Goal: Task Accomplishment & Management: Manage account settings

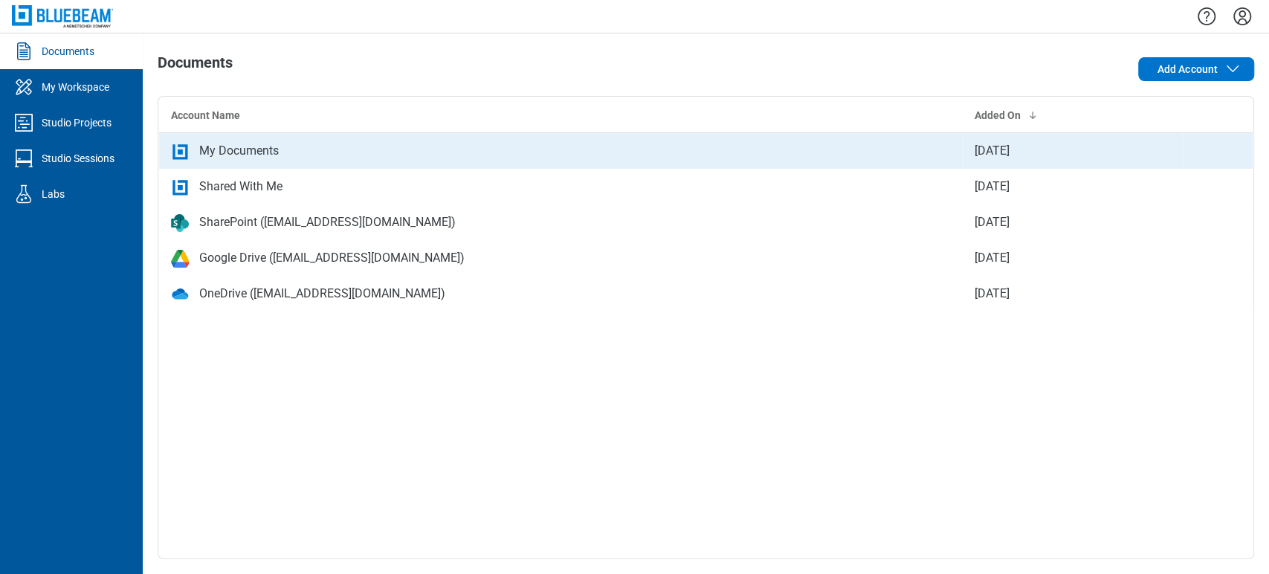
click at [226, 157] on div "My Documents" at bounding box center [239, 151] width 80 height 18
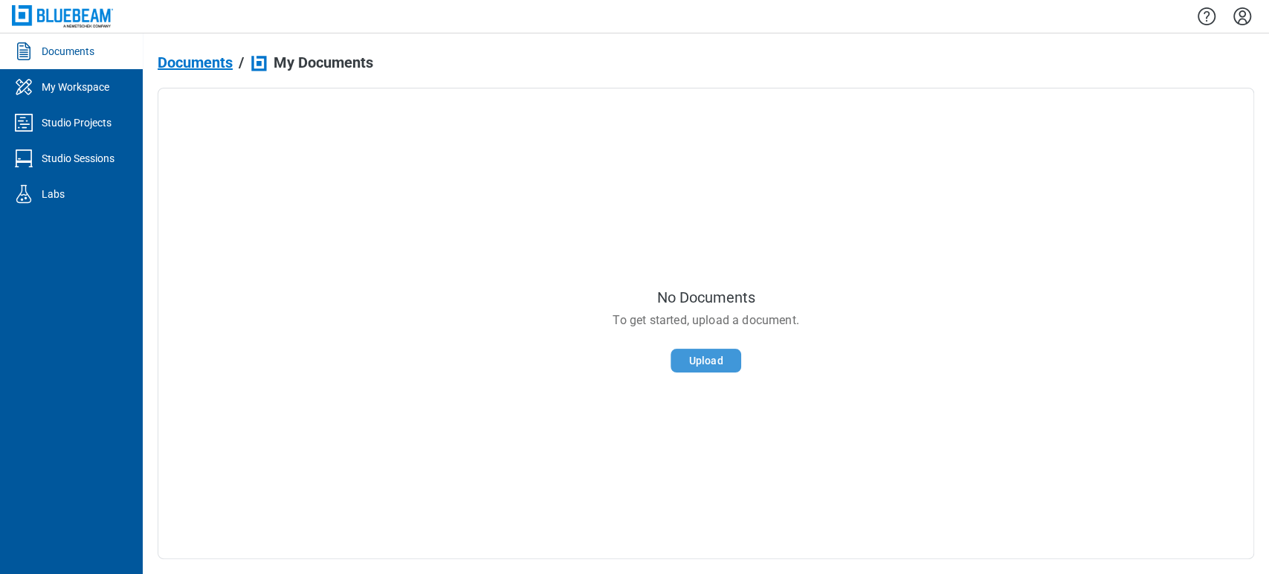
click at [712, 367] on button "Upload" at bounding box center [706, 361] width 71 height 24
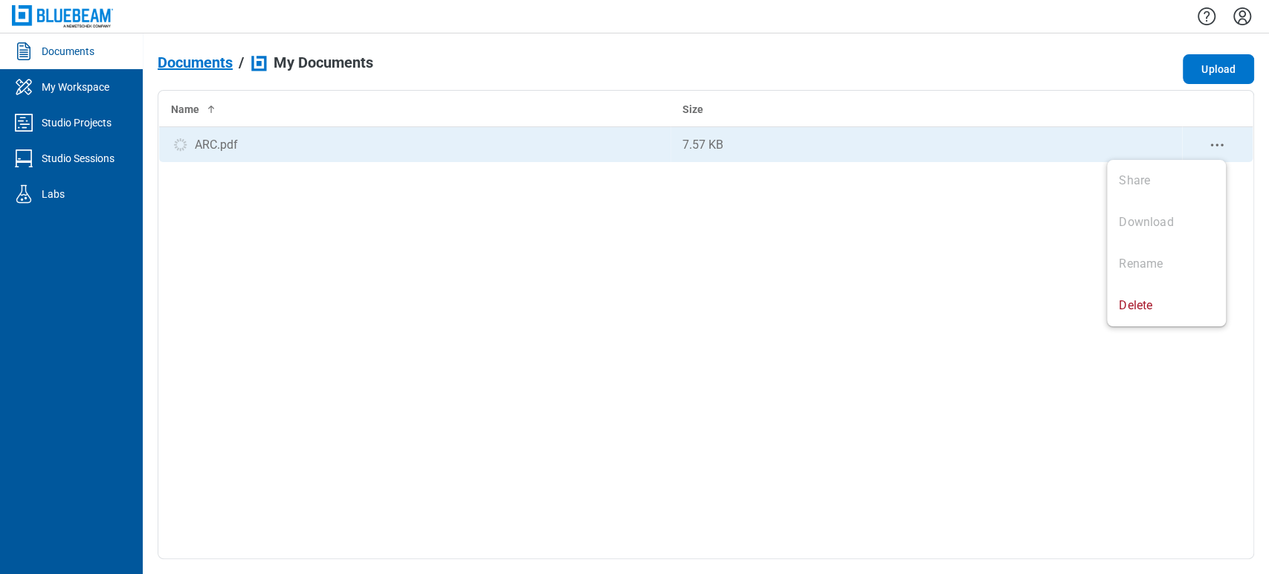
click at [1214, 141] on icon "context-menu" at bounding box center [1217, 145] width 18 height 18
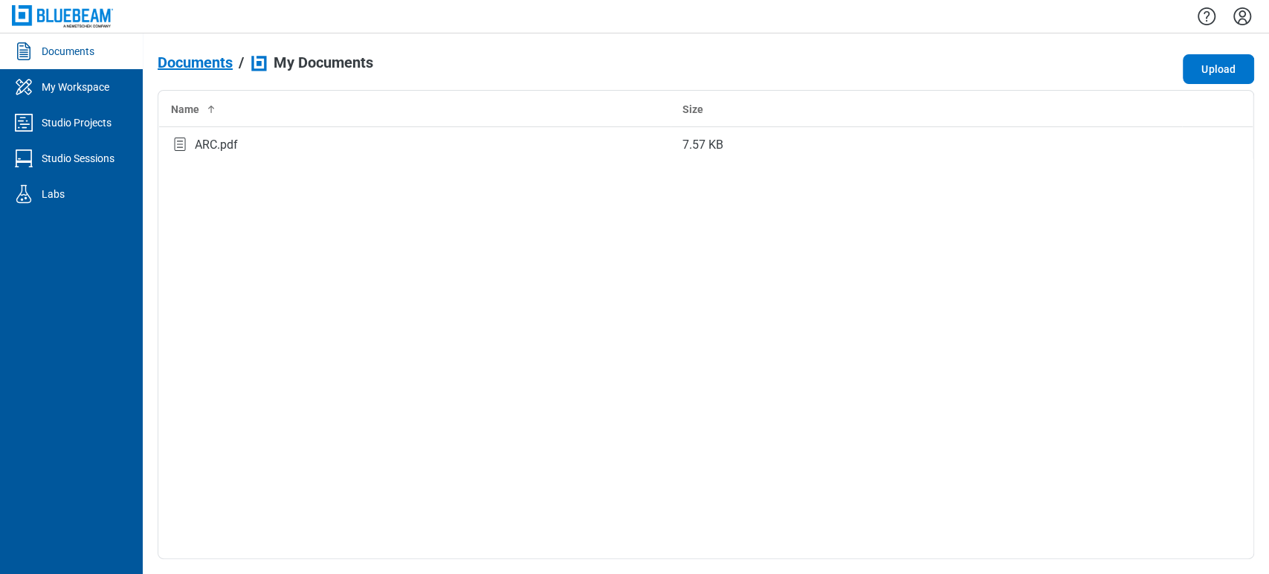
click at [839, 207] on div "Name Size ARC.pdf 7.57 KB" at bounding box center [706, 324] width 1097 height 469
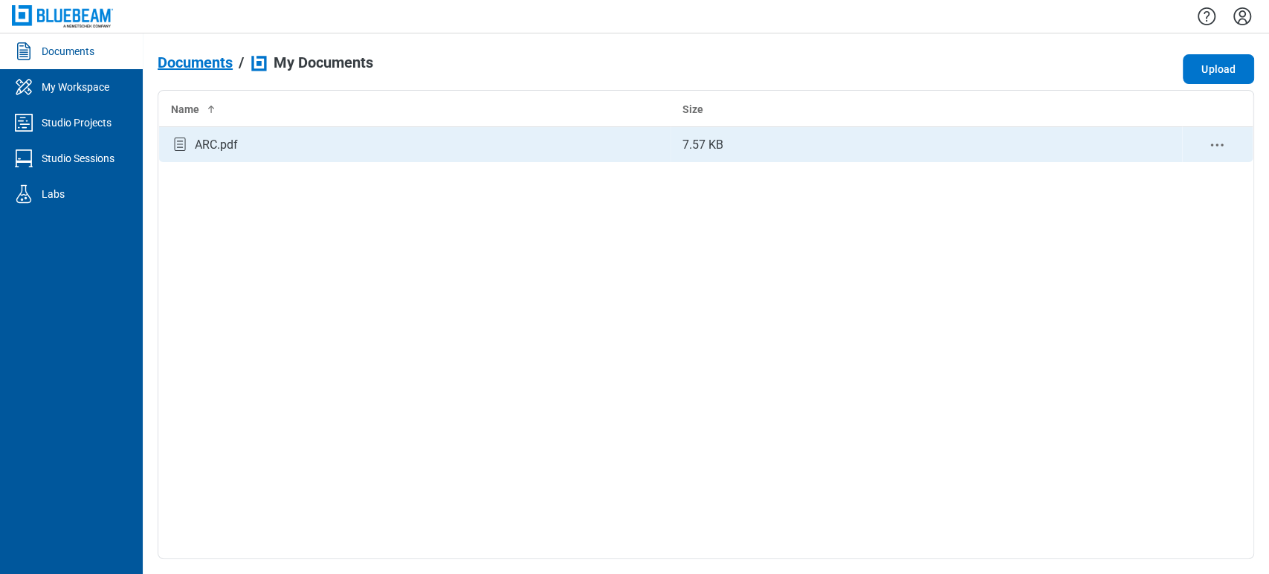
click at [633, 152] on div "ARC.pdf" at bounding box center [415, 145] width 488 height 20
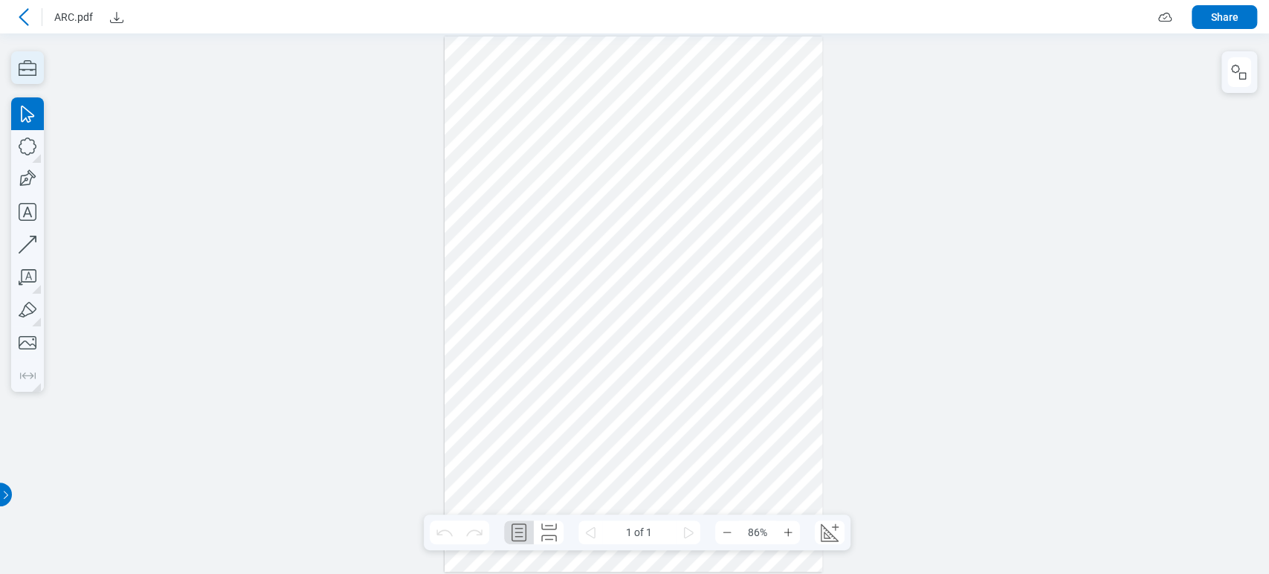
click at [39, 70] on icon "button" at bounding box center [27, 67] width 33 height 33
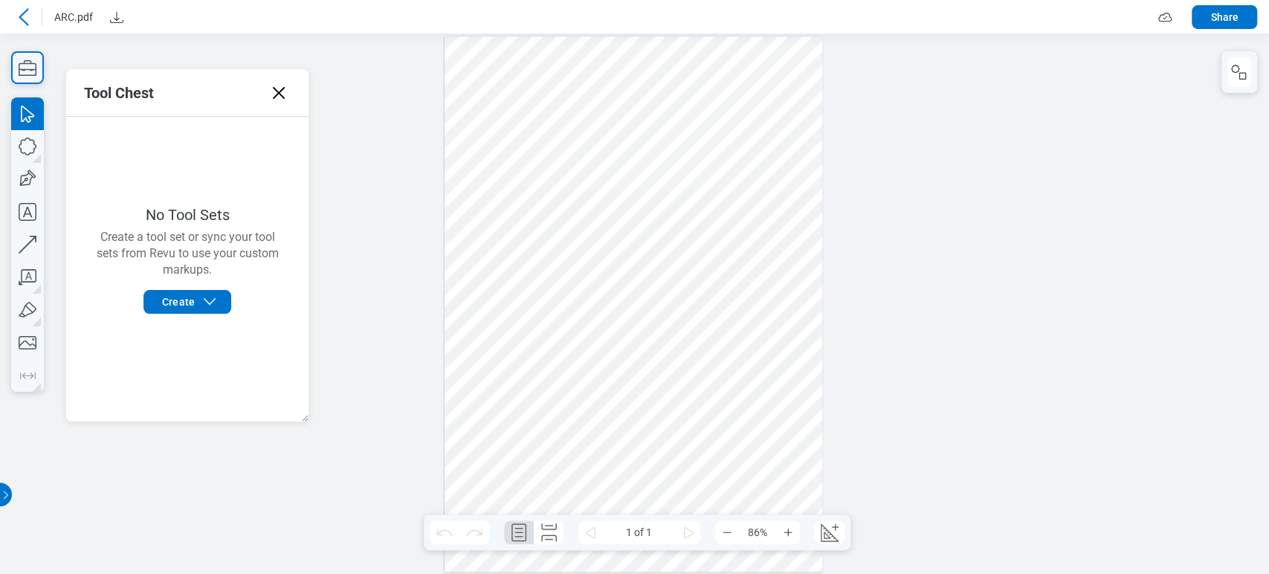
click at [25, 17] on icon at bounding box center [24, 17] width 18 height 18
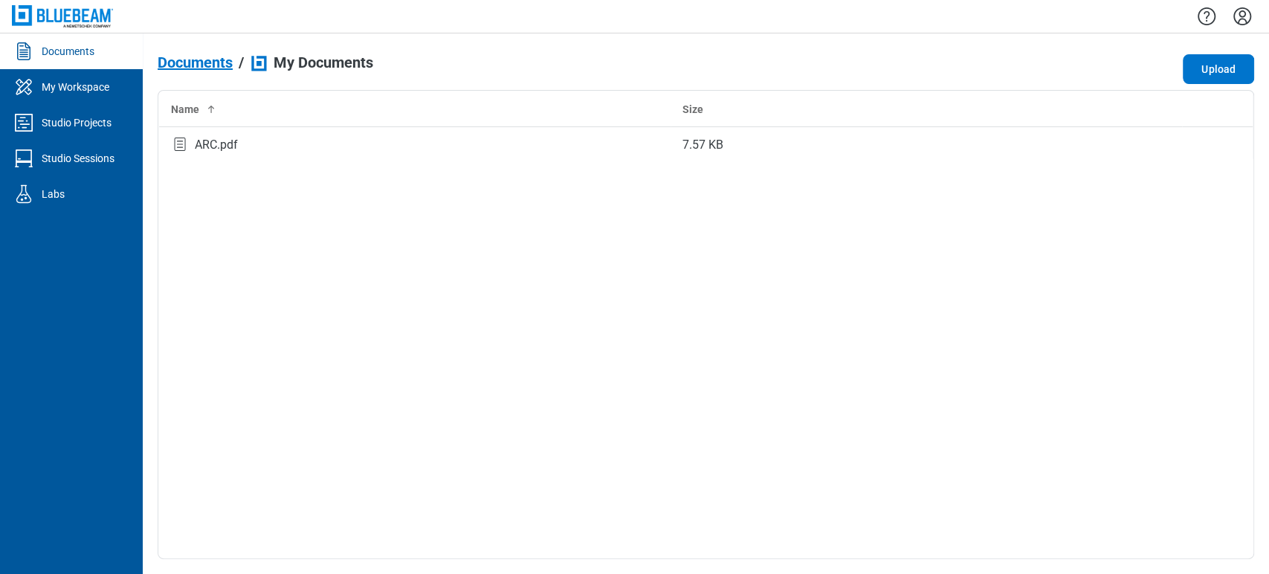
click at [1240, 21] on icon "Settings" at bounding box center [1243, 16] width 24 height 24
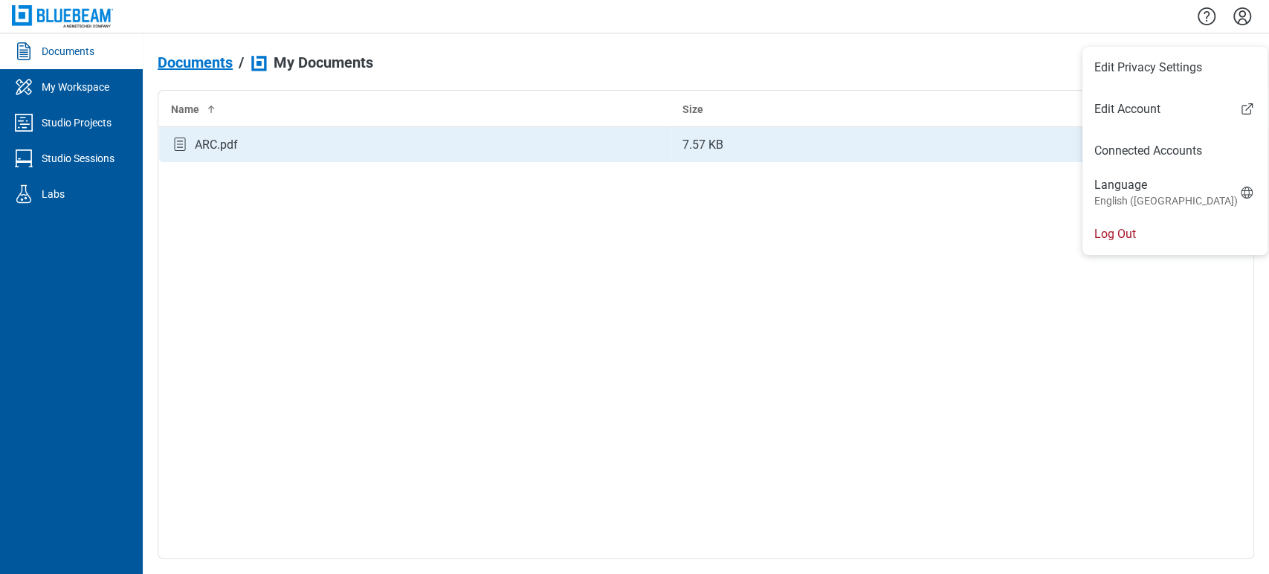
click at [227, 138] on div "ARC.pdf" at bounding box center [216, 145] width 43 height 18
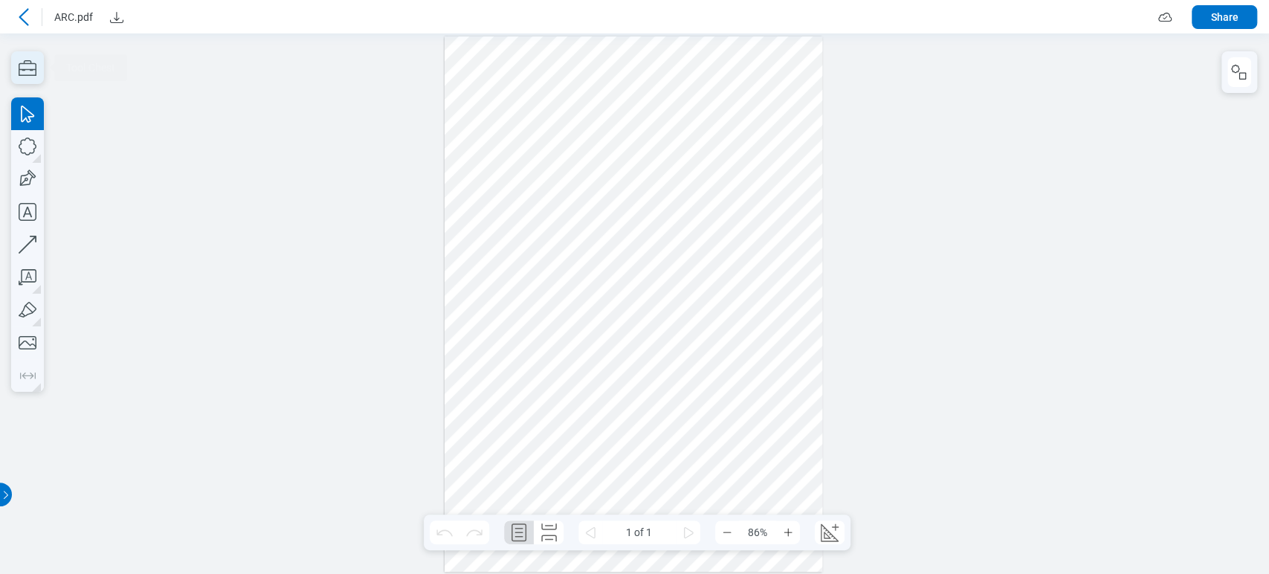
click at [35, 77] on icon "button" at bounding box center [27, 67] width 33 height 33
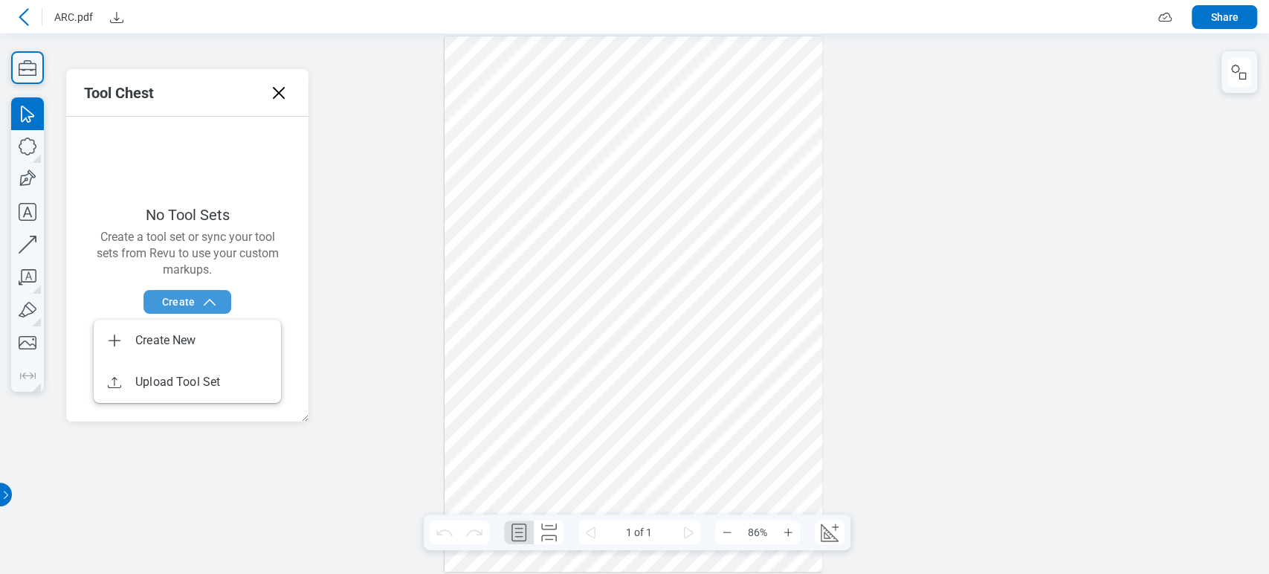
click at [207, 308] on icon "button" at bounding box center [210, 302] width 18 height 18
click at [277, 274] on p "Create a tool set or sync your tool sets from Revu to use your custom markups." at bounding box center [187, 256] width 207 height 55
click at [276, 94] on icon at bounding box center [279, 93] width 12 height 12
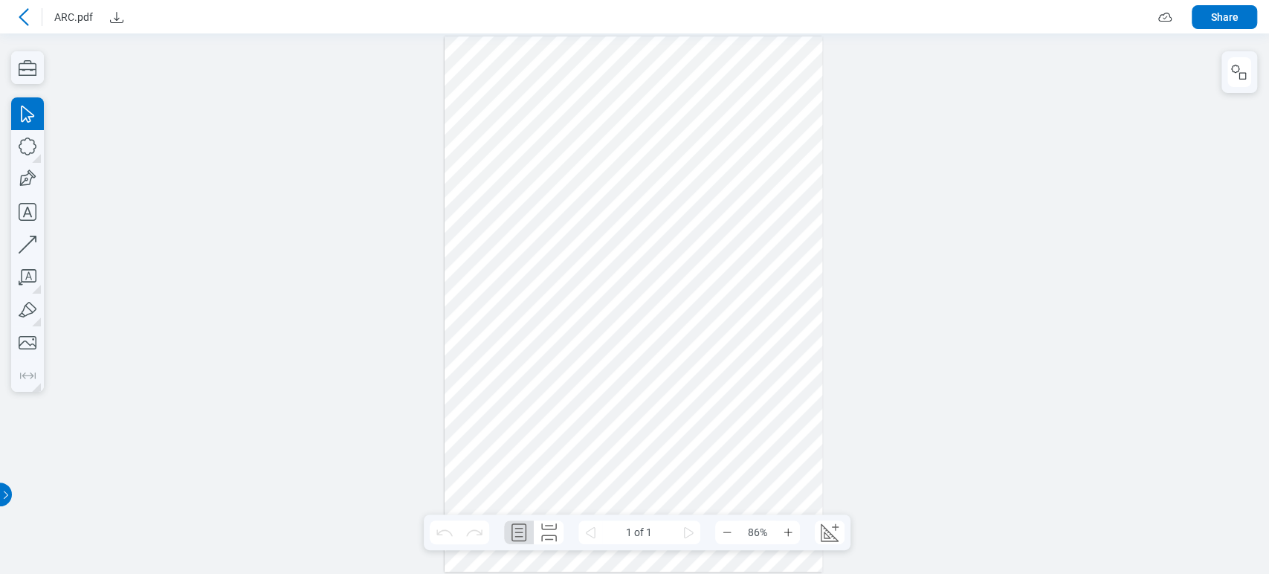
click at [22, 17] on icon at bounding box center [24, 17] width 18 height 18
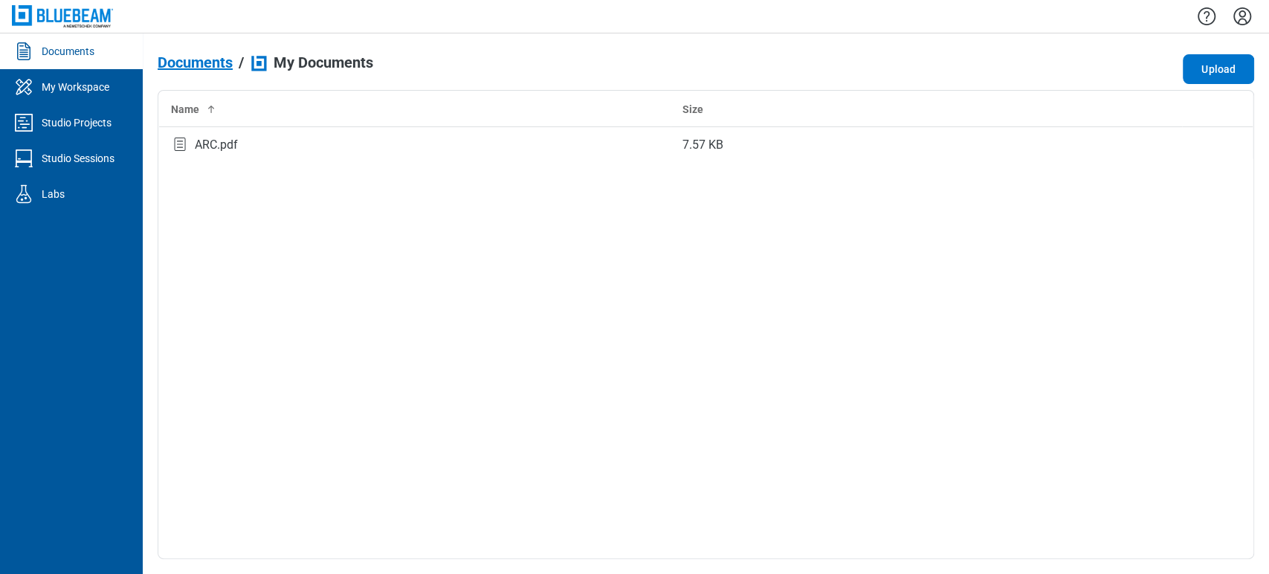
click at [1247, 12] on icon "Settings" at bounding box center [1243, 16] width 24 height 24
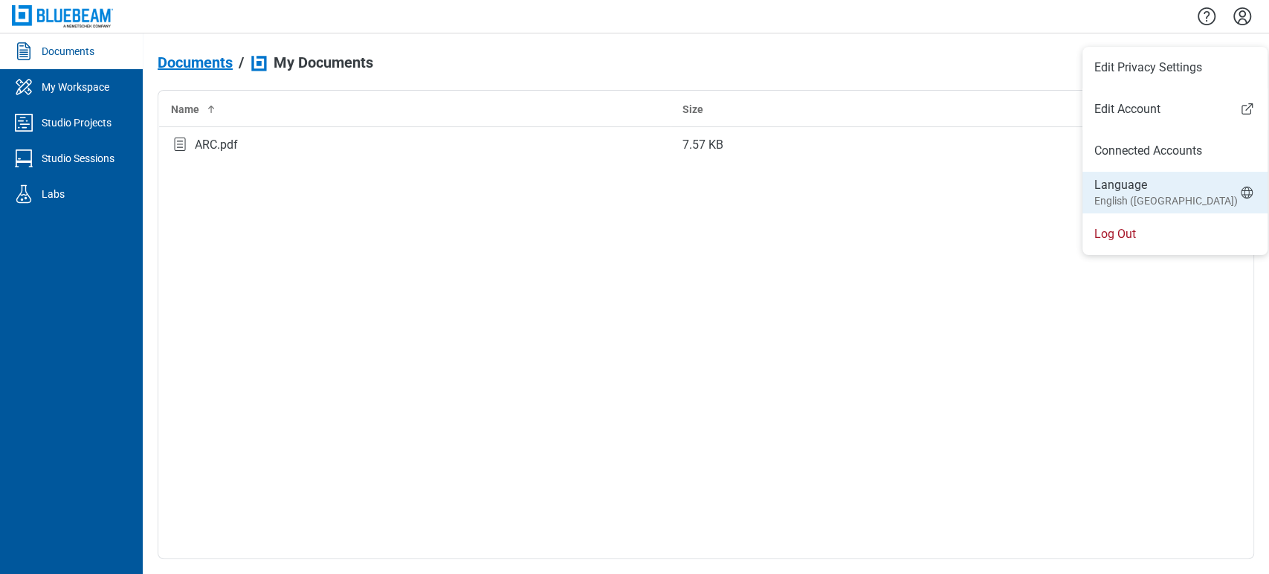
click at [1129, 201] on small "English ([GEOGRAPHIC_DATA])" at bounding box center [1167, 200] width 144 height 15
select select "*****"
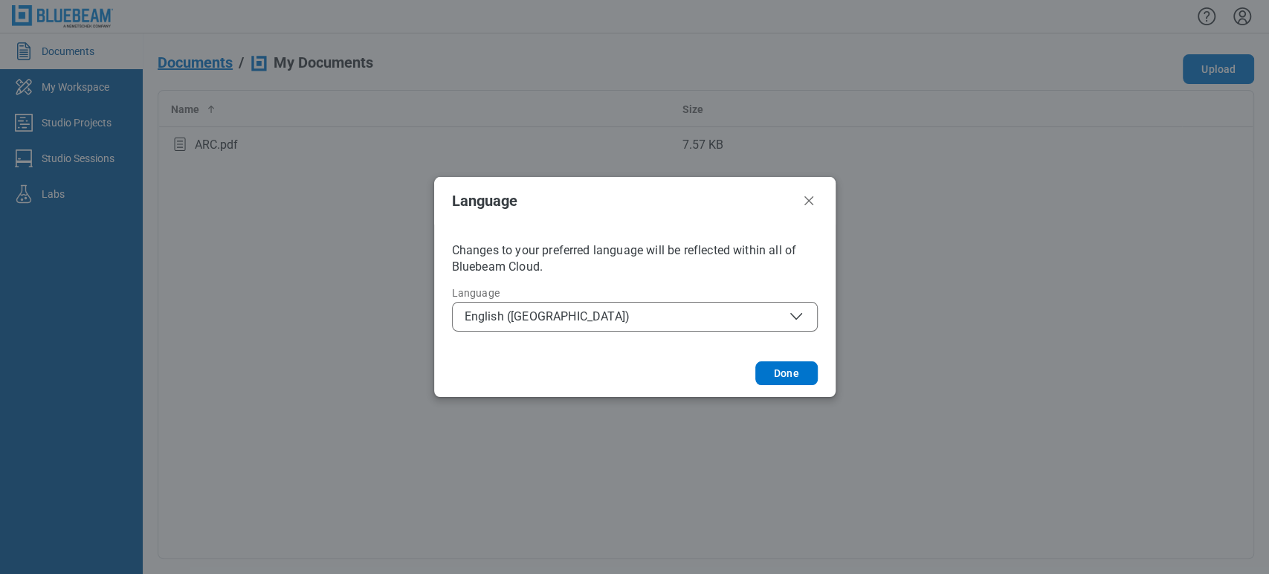
click at [594, 324] on span "English ([GEOGRAPHIC_DATA])" at bounding box center [635, 317] width 341 height 18
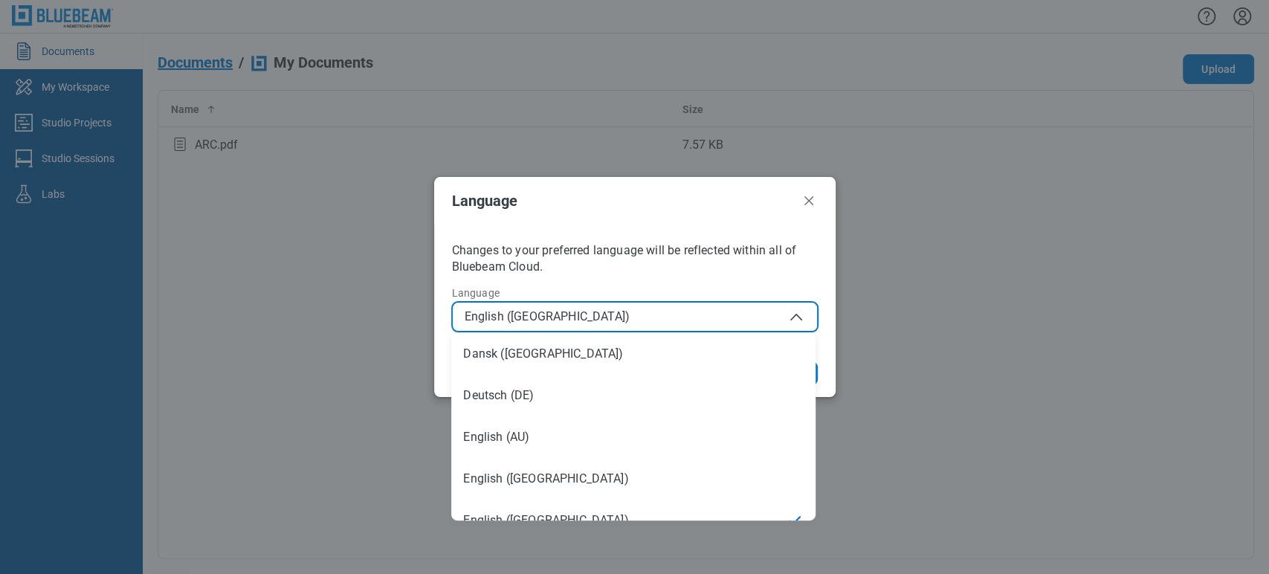
scroll to position [21, 0]
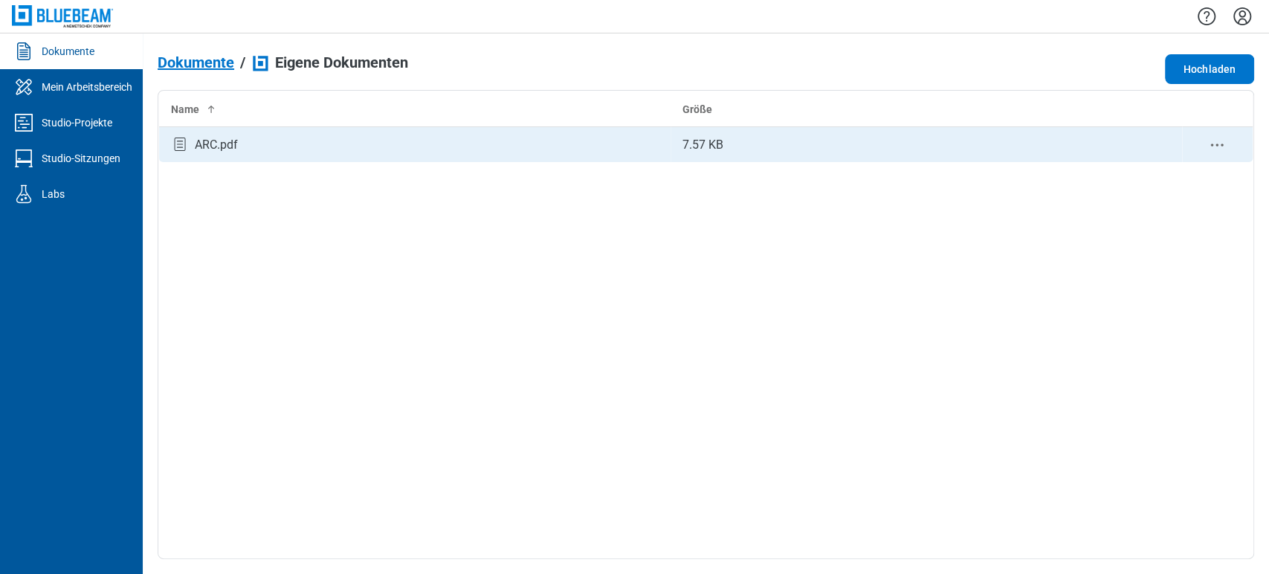
click at [229, 138] on div "ARC.pdf" at bounding box center [216, 145] width 43 height 18
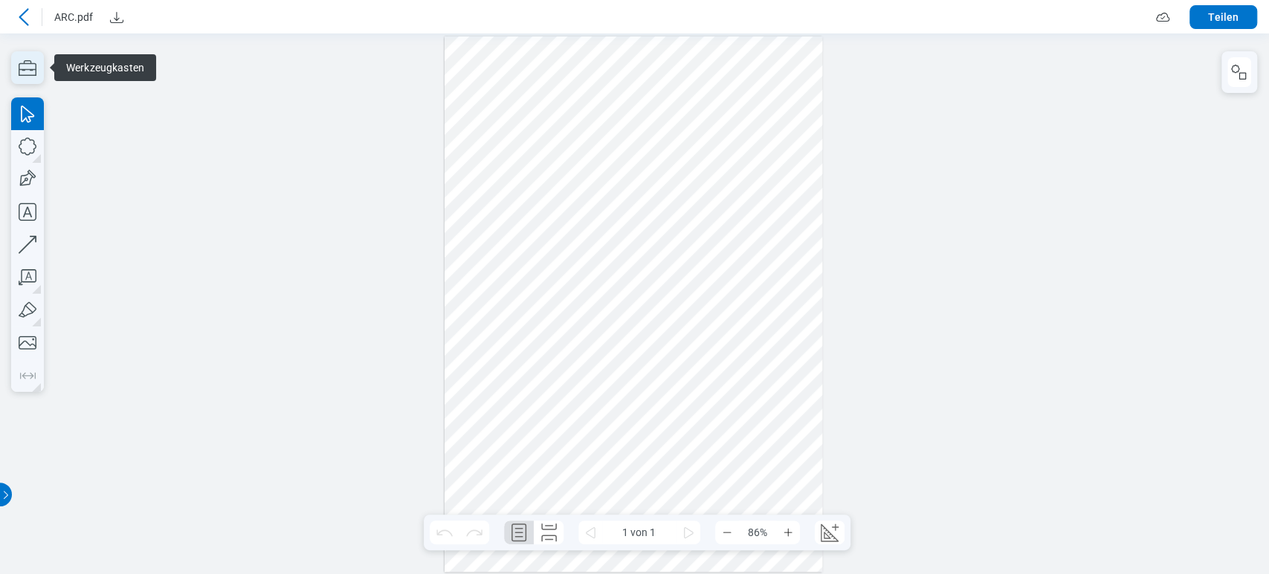
click at [31, 68] on icon "button" at bounding box center [27, 67] width 33 height 33
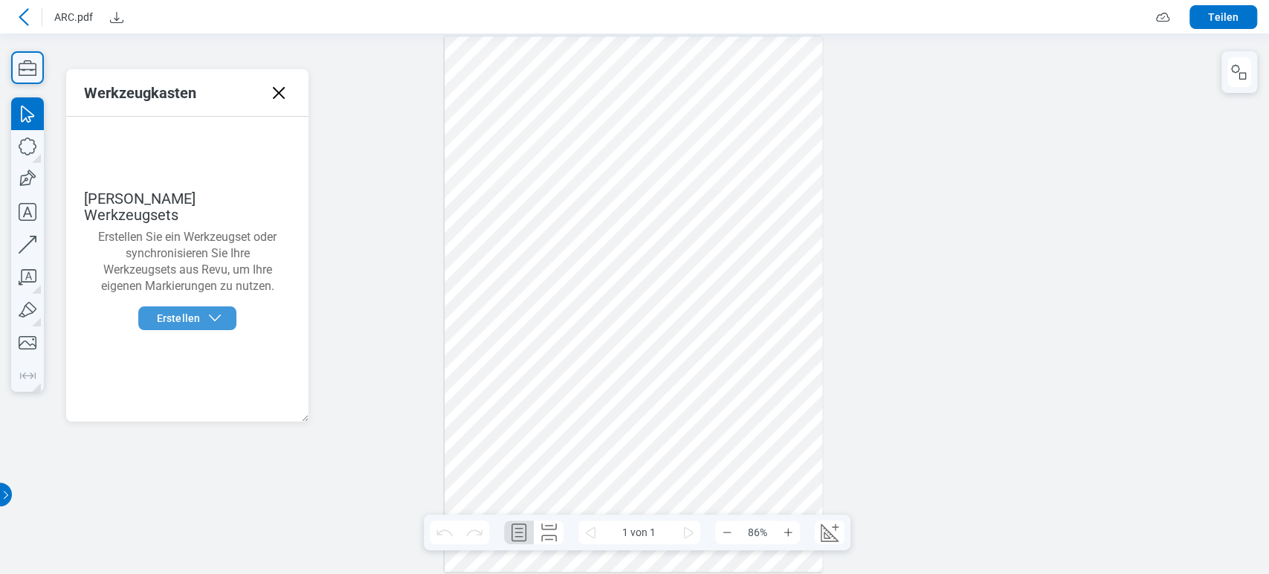
click at [194, 311] on span "Erstellen" at bounding box center [178, 318] width 43 height 15
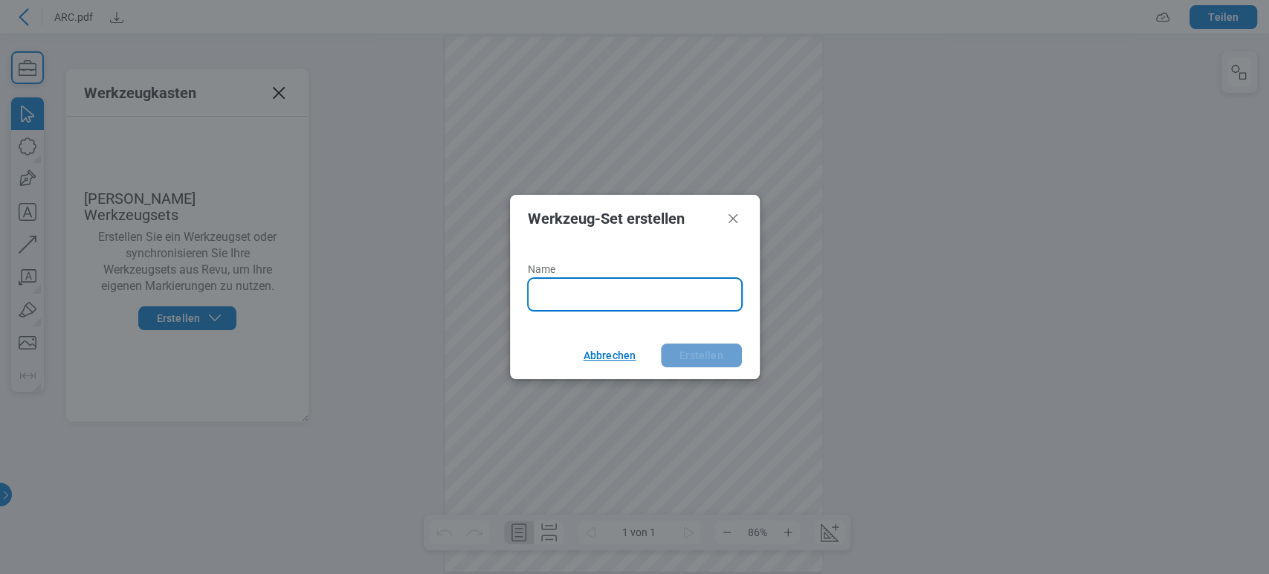
click at [625, 356] on button "Abbrechen" at bounding box center [607, 356] width 83 height 24
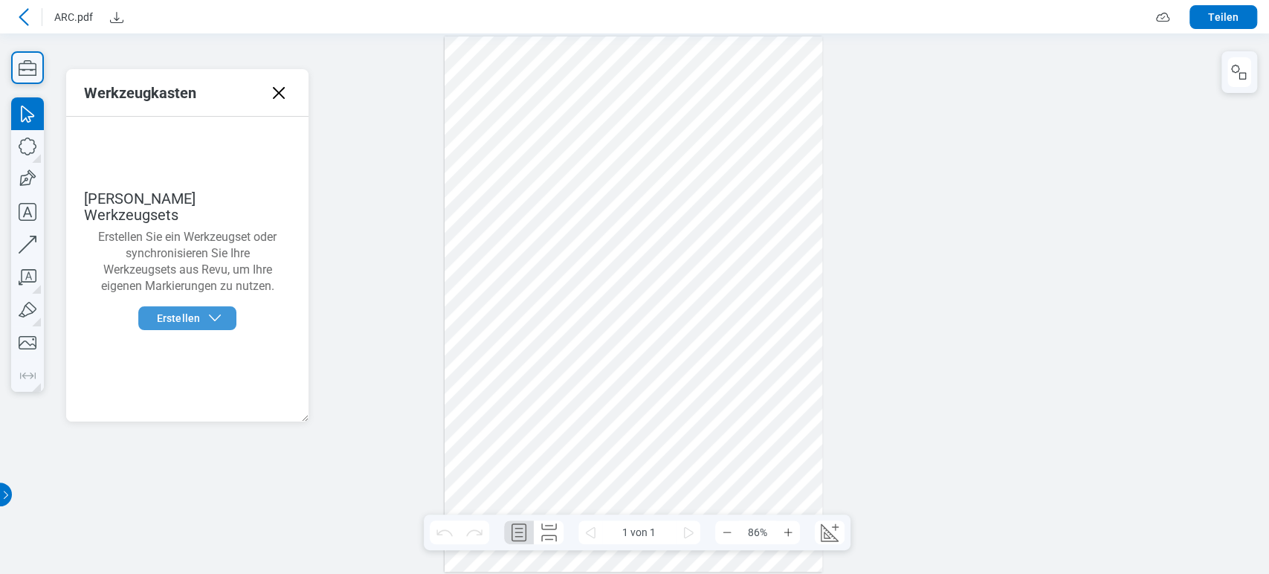
click at [214, 309] on icon "button" at bounding box center [215, 318] width 18 height 18
click at [283, 96] on icon at bounding box center [279, 93] width 12 height 12
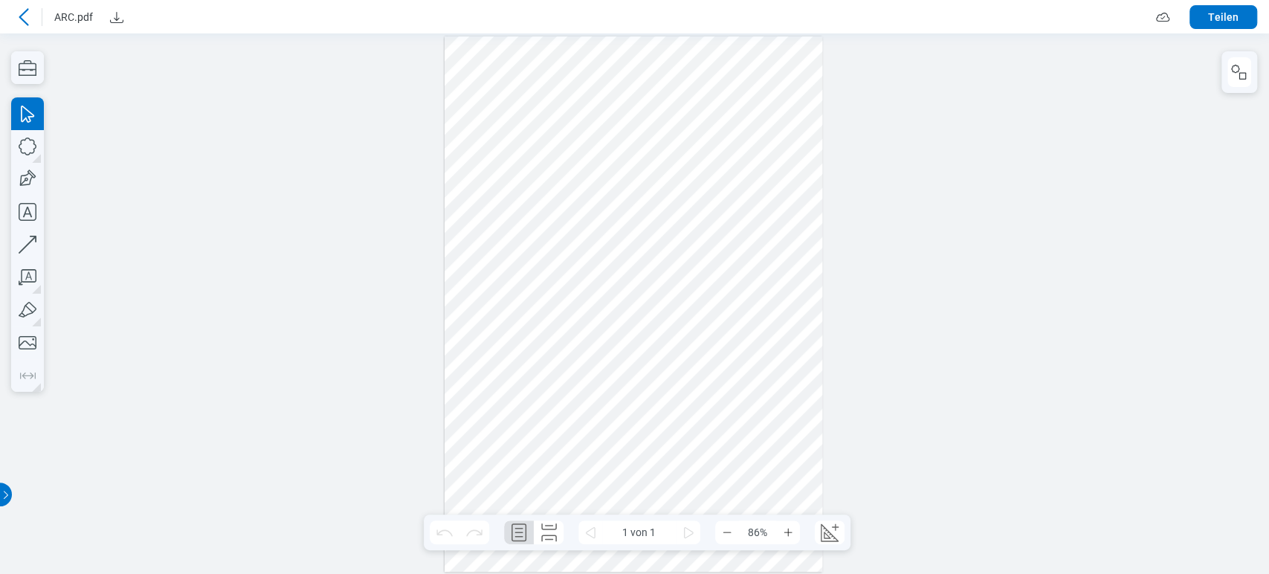
click at [30, 21] on icon at bounding box center [24, 17] width 18 height 18
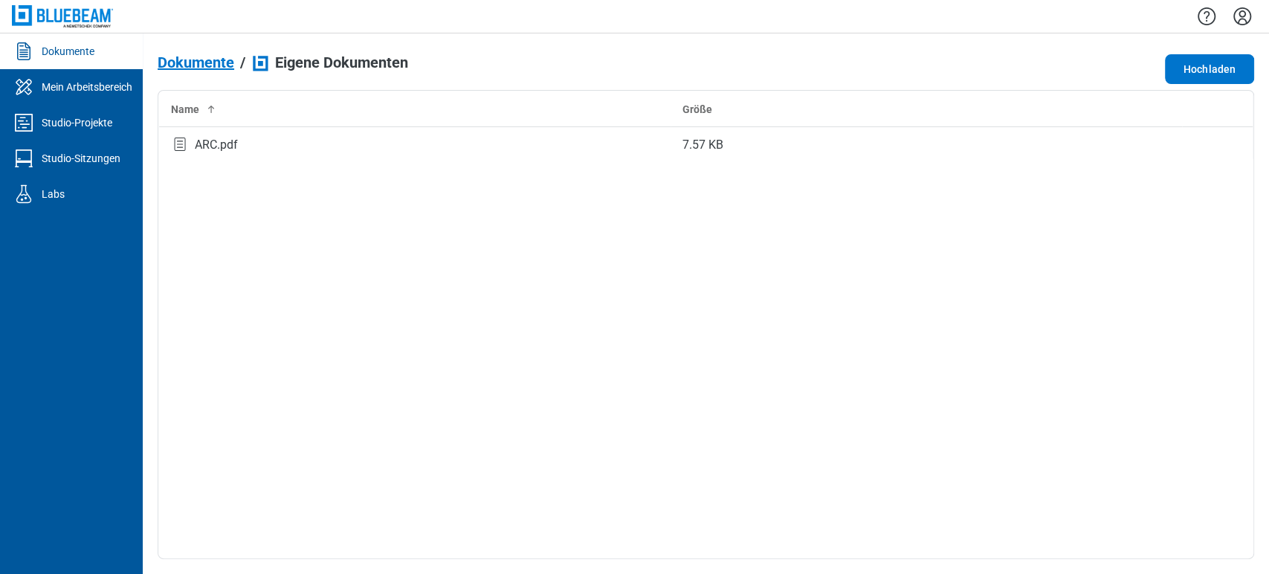
click at [1243, 15] on icon "Einstellungen" at bounding box center [1243, 16] width 24 height 24
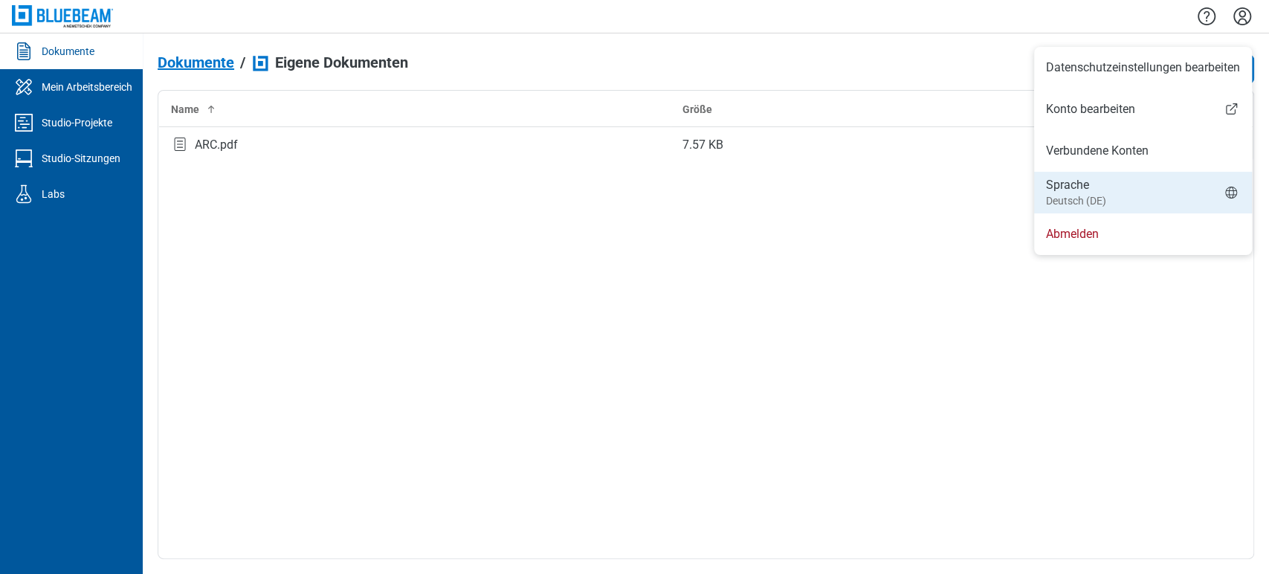
click at [1124, 184] on li "Sprache Deutsch (DE)" at bounding box center [1143, 193] width 218 height 42
select select "*****"
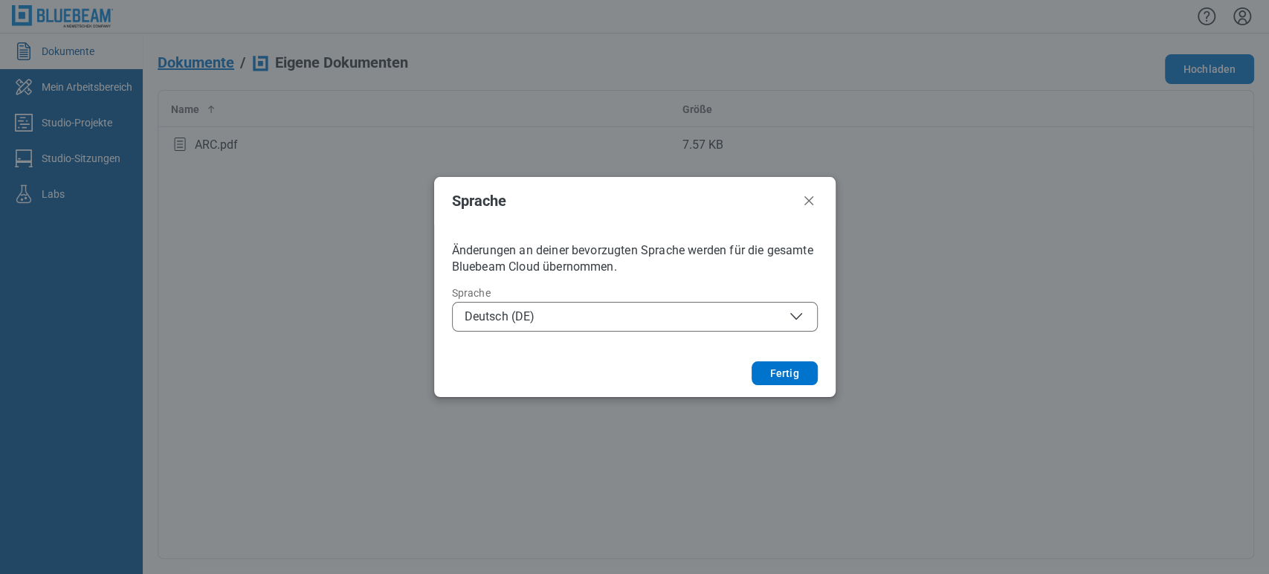
click at [786, 312] on span "Deutsch (DE)" at bounding box center [635, 317] width 341 height 18
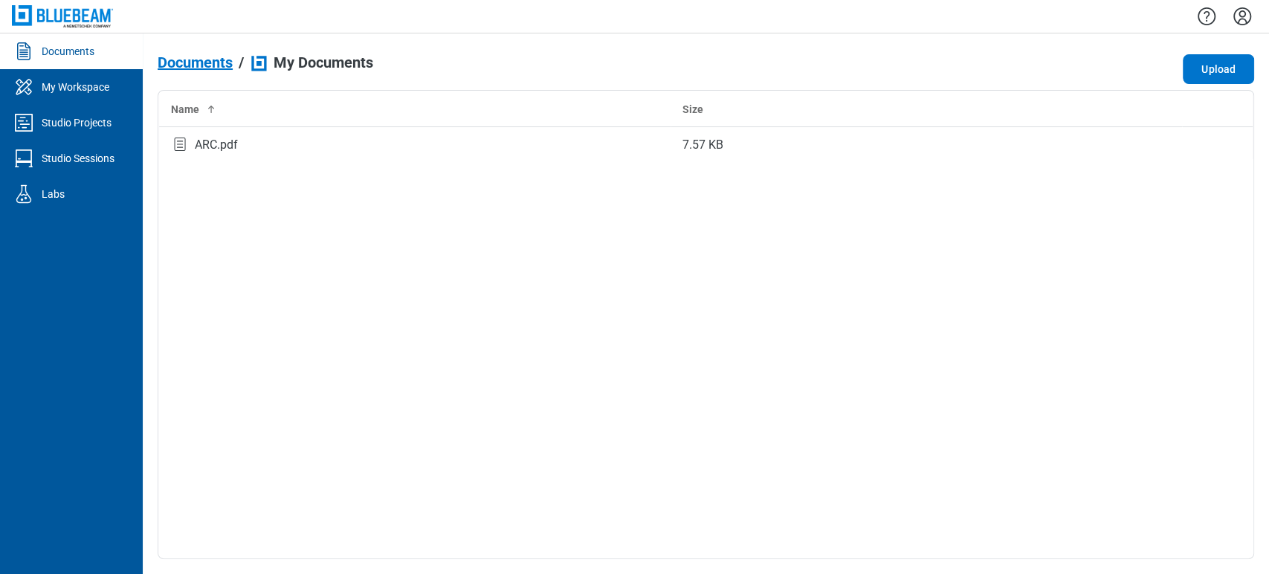
click at [1243, 10] on icon "Settings" at bounding box center [1243, 16] width 24 height 24
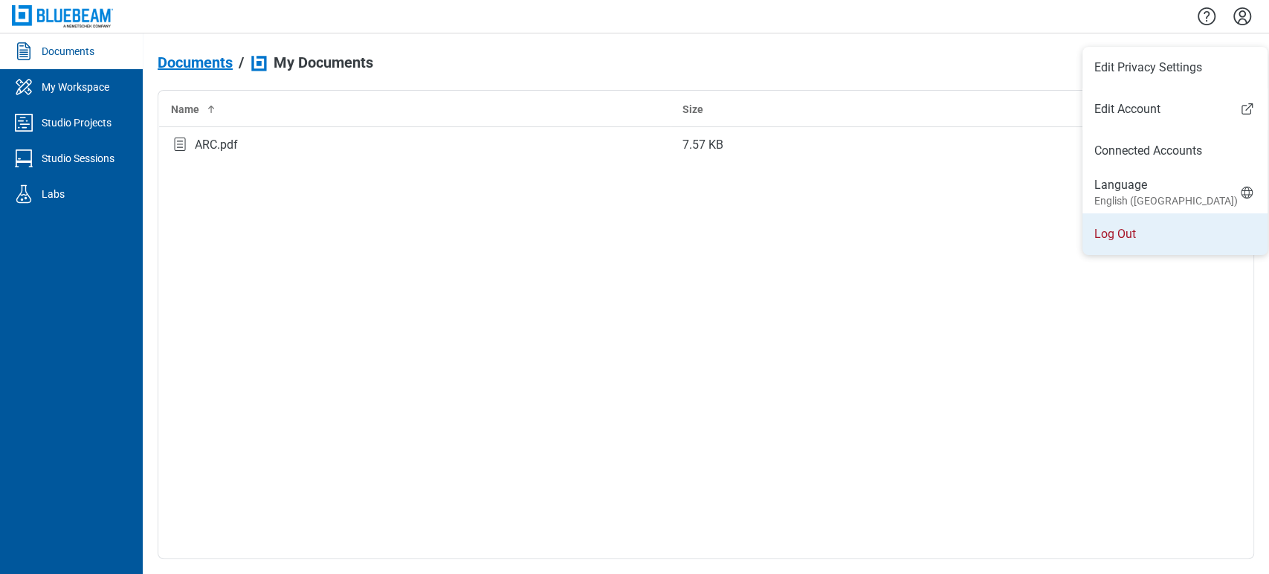
click at [1124, 224] on li "Log Out" at bounding box center [1175, 234] width 185 height 42
